Goal: Information Seeking & Learning: Find specific fact

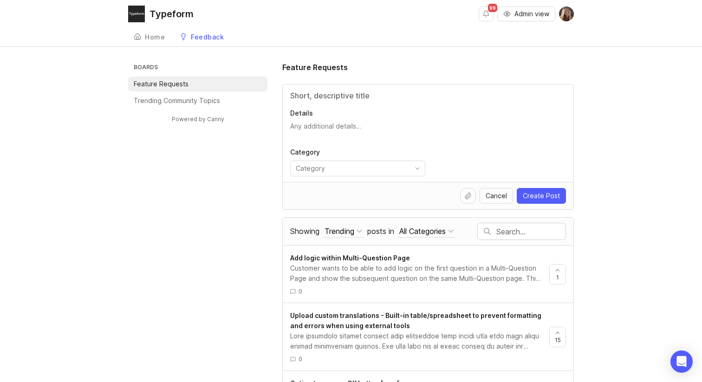
click at [504, 226] on div at bounding box center [522, 231] width 88 height 16
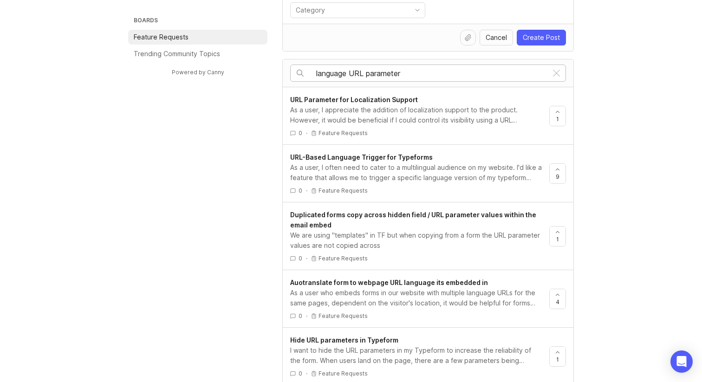
scroll to position [159, 0]
type input "language URL parameter"
click at [372, 154] on span "URL-Based Language Trigger for Typeforms" at bounding box center [361, 156] width 143 height 8
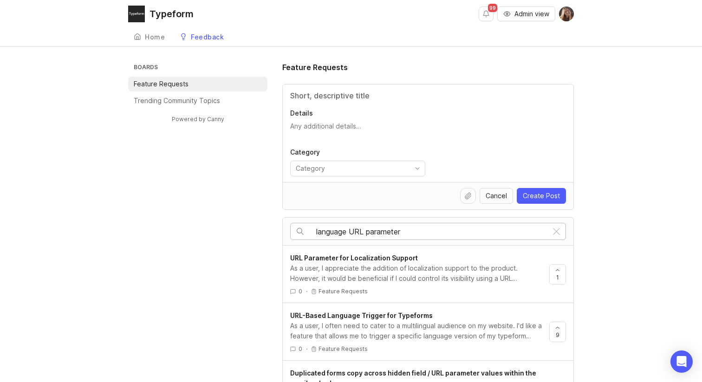
scroll to position [159, 0]
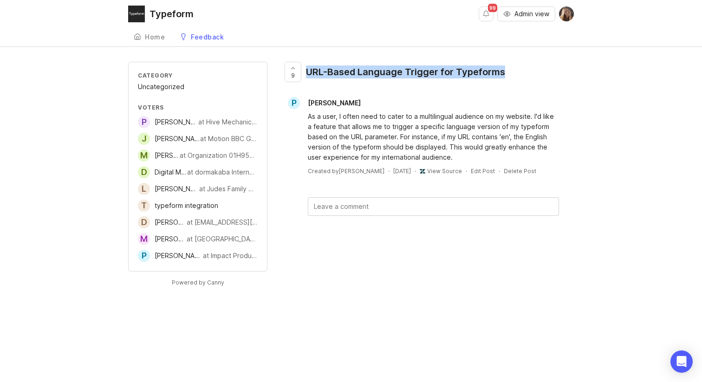
drag, startPoint x: 502, startPoint y: 71, endPoint x: 308, endPoint y: 69, distance: 194.1
click at [308, 69] on div "URL-Based Language Trigger for Typeforms" at bounding box center [405, 71] width 199 height 13
copy div "URL-Based Language Trigger for Typeforms"
